Goal: Task Accomplishment & Management: Manage account settings

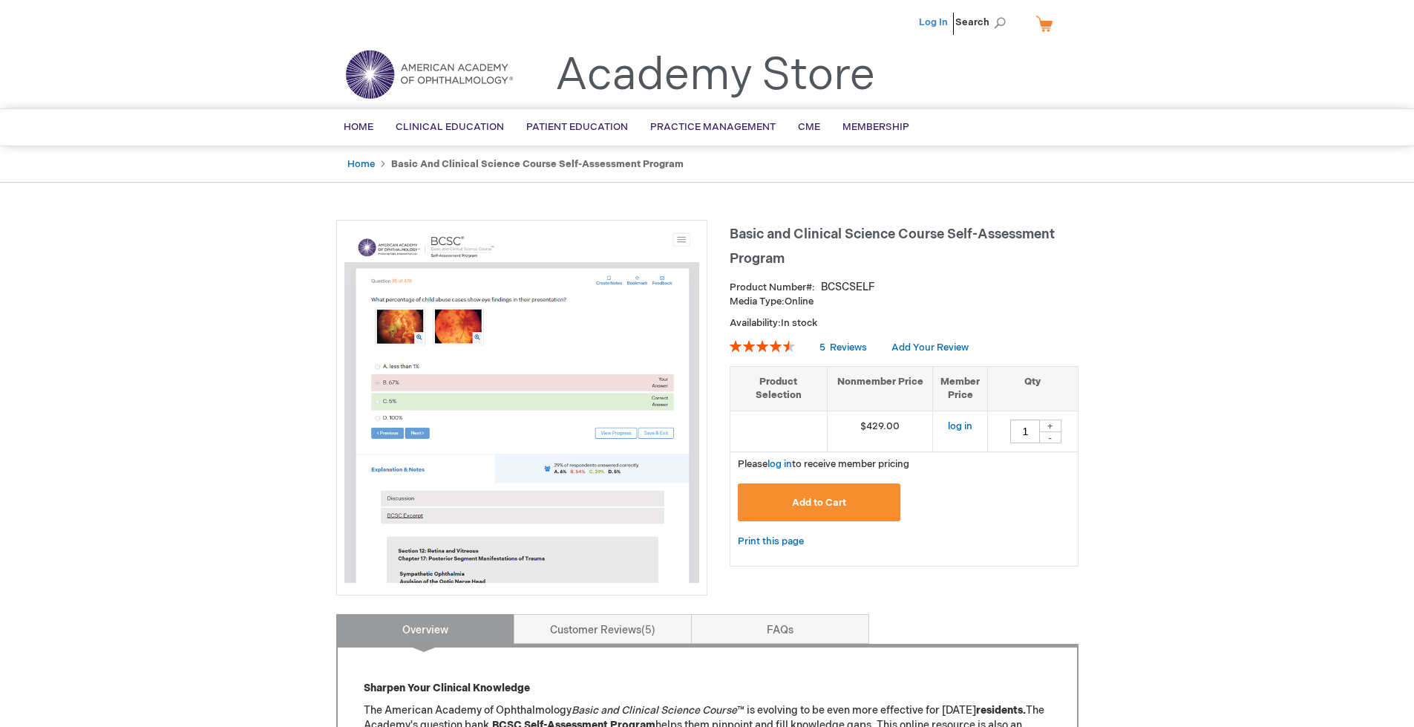
click at [943, 22] on link "Log In" at bounding box center [933, 22] width 29 height 12
click at [864, 16] on span "[PERSON_NAME]" at bounding box center [860, 22] width 82 height 12
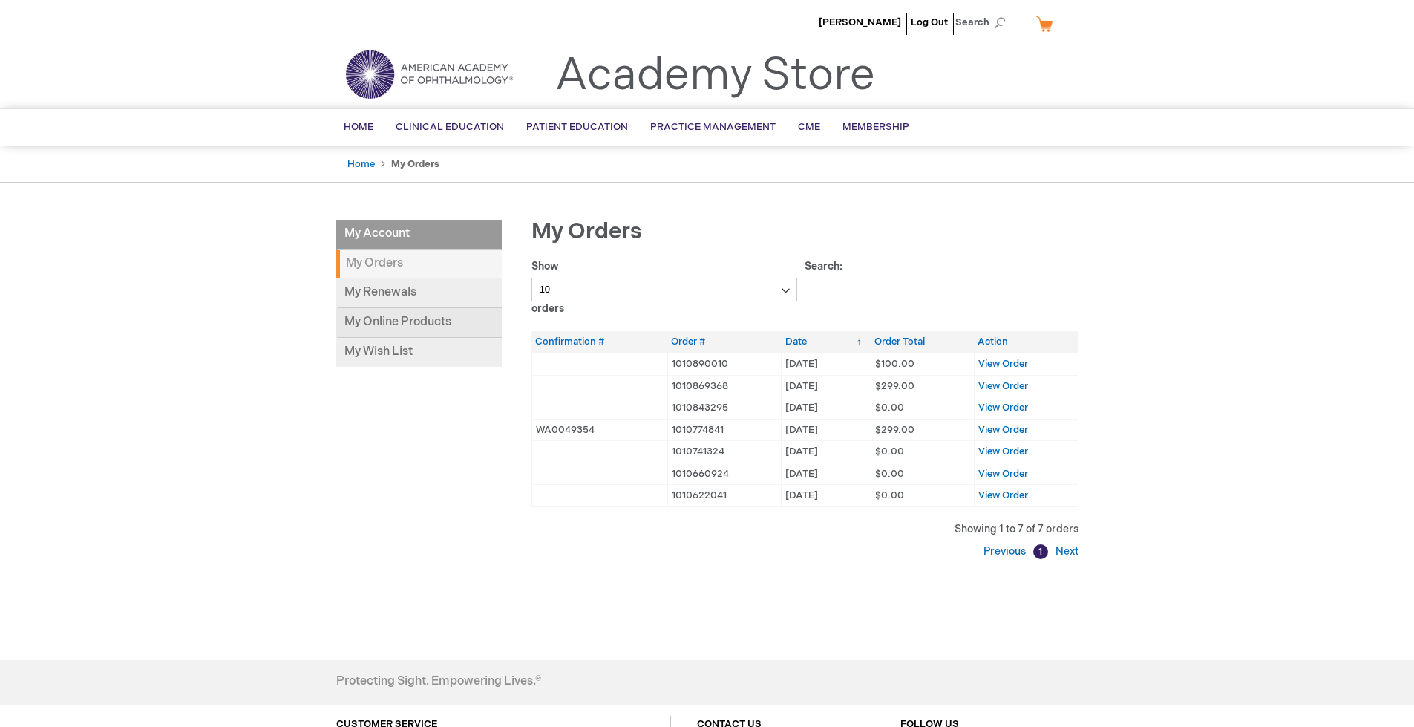
click at [434, 326] on link "My Online Products" at bounding box center [419, 323] width 166 height 30
